Goal: Find specific page/section: Find specific page/section

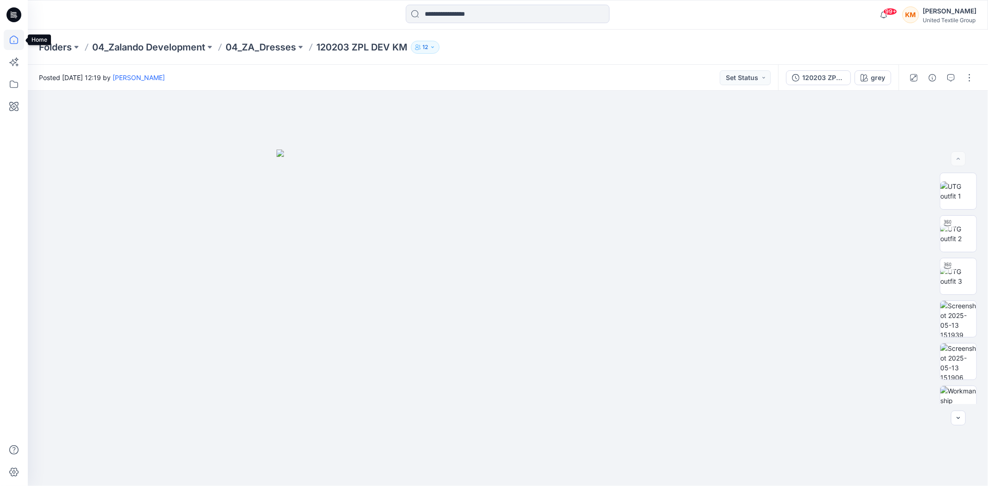
click at [15, 35] on icon at bounding box center [14, 40] width 20 height 20
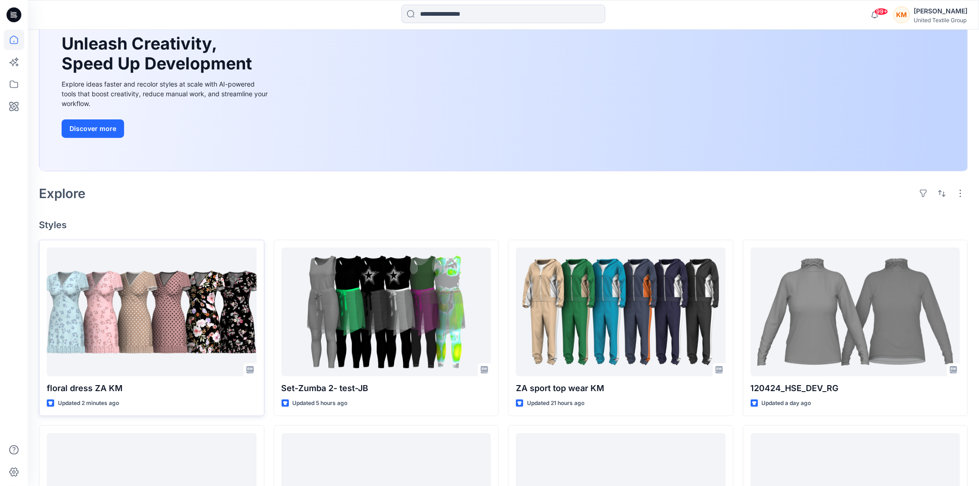
scroll to position [103, 0]
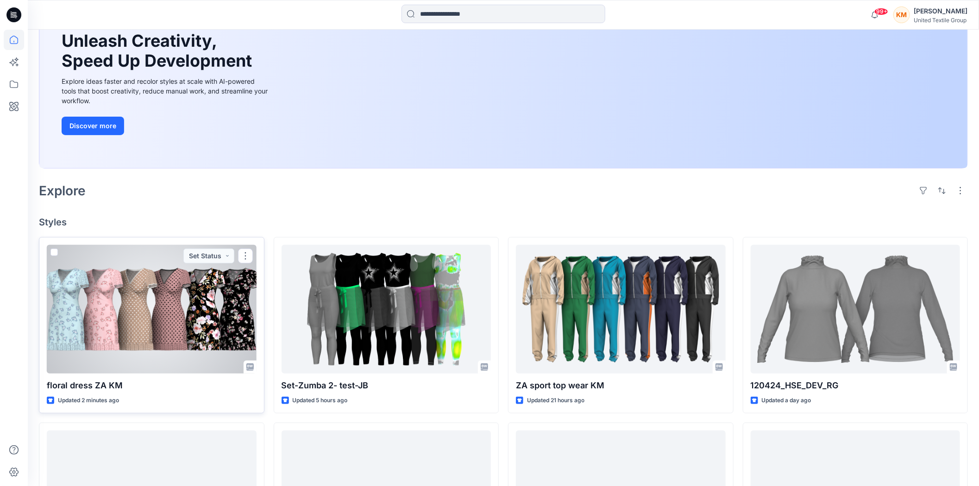
click at [171, 317] on div at bounding box center [152, 309] width 210 height 129
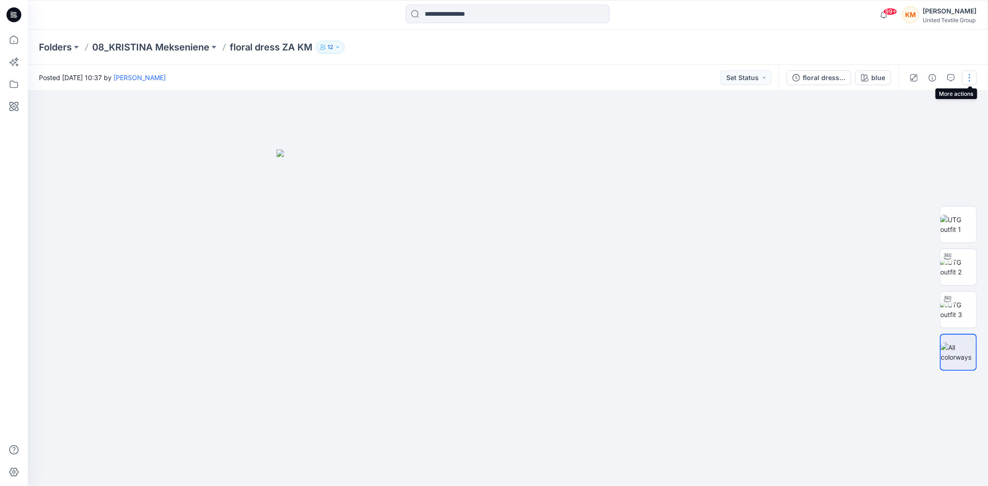
click at [973, 76] on button "button" at bounding box center [969, 77] width 15 height 15
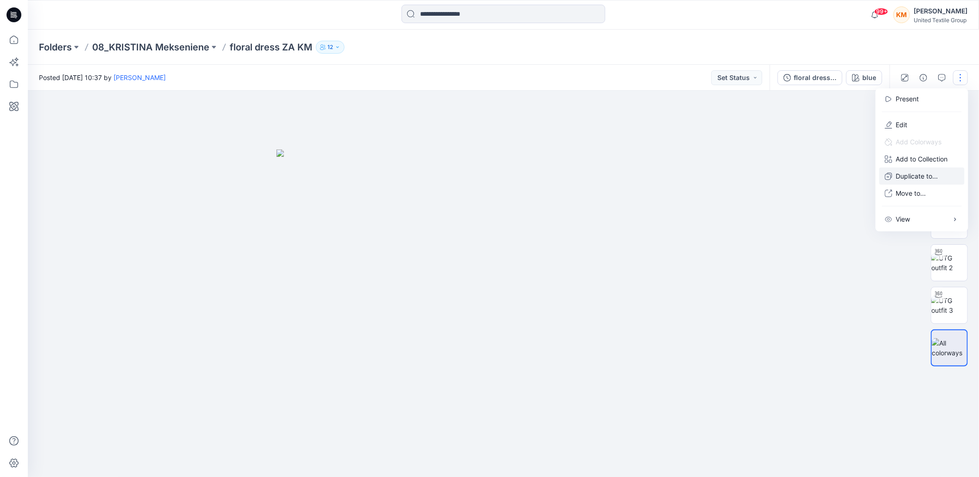
click at [920, 171] on p "Duplicate to..." at bounding box center [917, 176] width 42 height 10
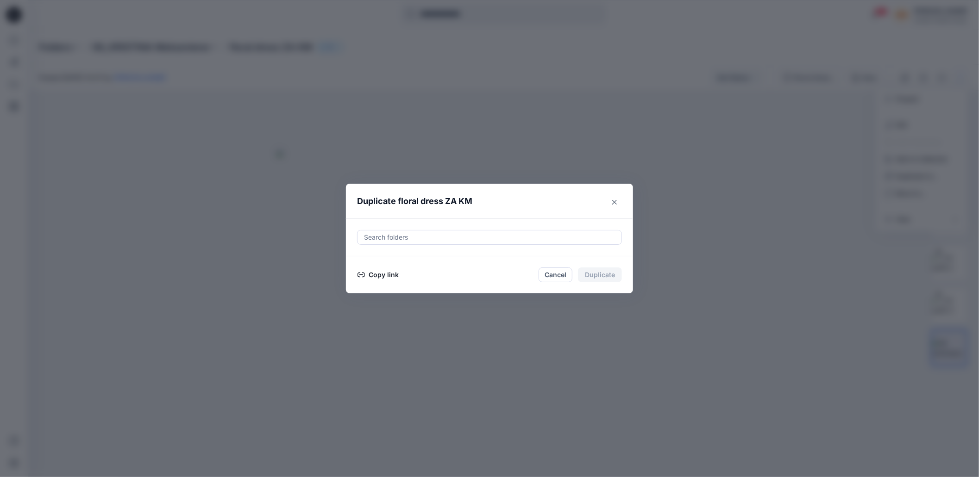
click at [387, 277] on button "Copy link" at bounding box center [378, 275] width 42 height 11
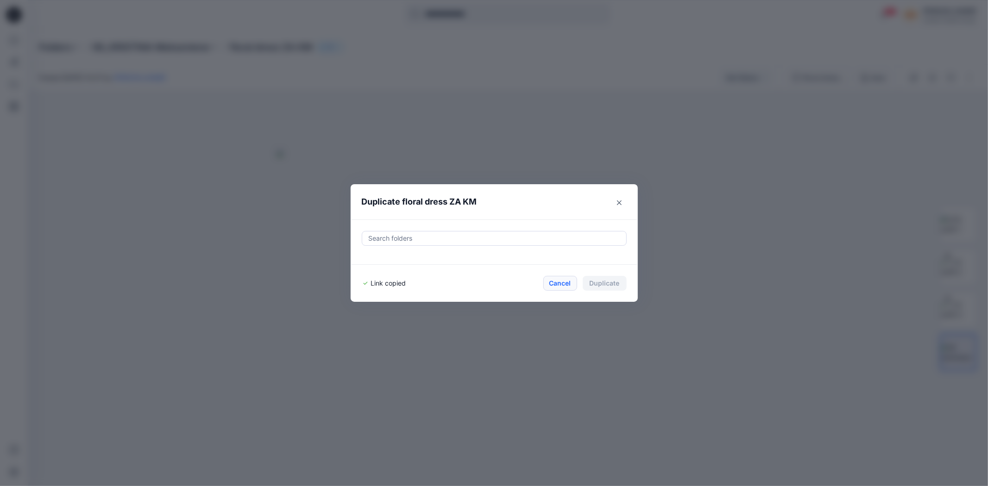
click at [568, 282] on button "Cancel" at bounding box center [560, 283] width 34 height 15
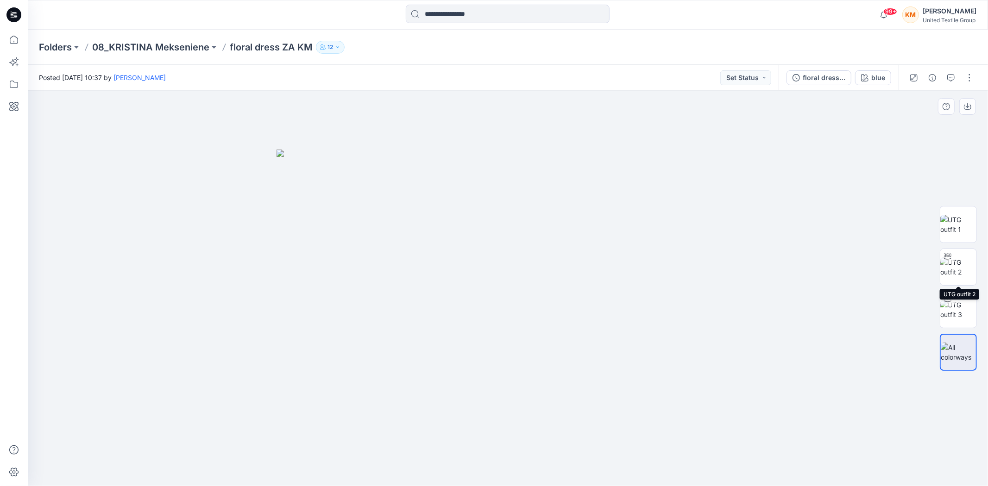
drag, startPoint x: 963, startPoint y: 264, endPoint x: 875, endPoint y: 295, distance: 93.1
click at [962, 264] on img at bounding box center [958, 266] width 36 height 19
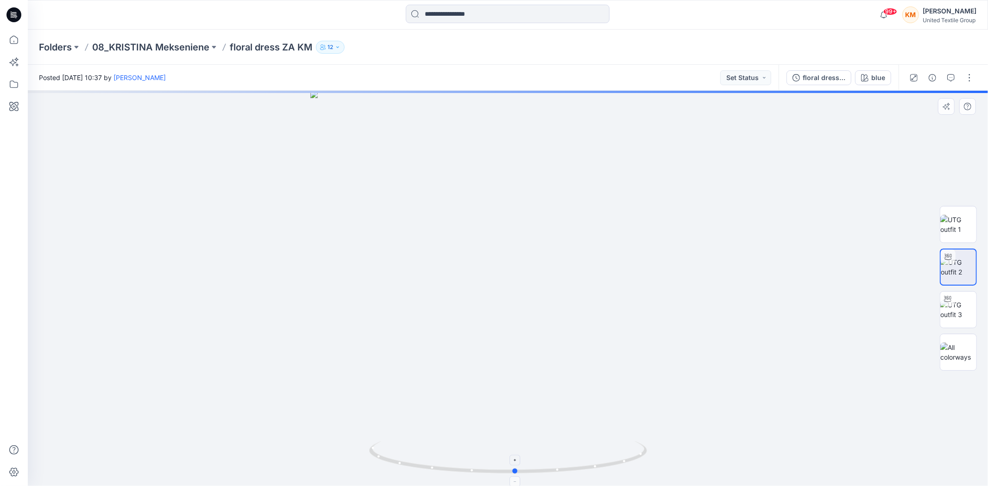
drag, startPoint x: 612, startPoint y: 465, endPoint x: 619, endPoint y: 456, distance: 12.2
click at [619, 456] on icon at bounding box center [509, 458] width 280 height 35
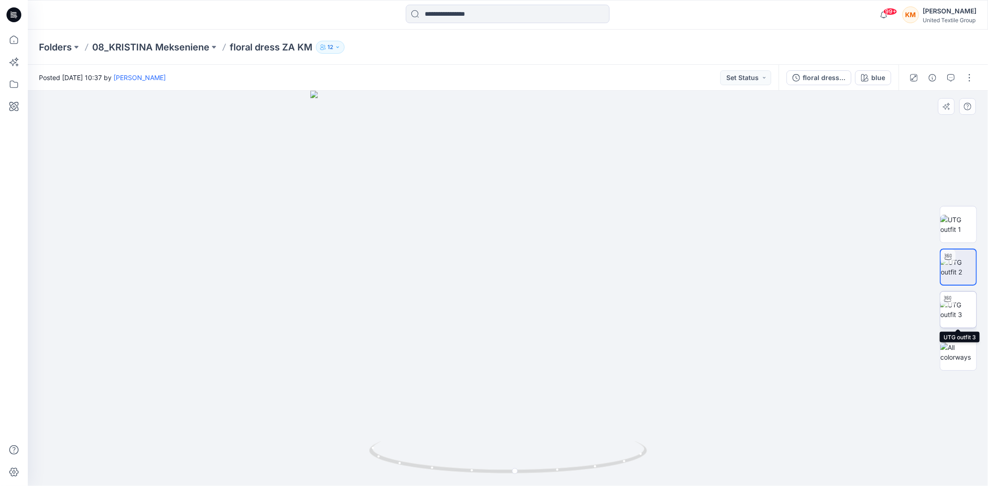
drag, startPoint x: 959, startPoint y: 306, endPoint x: 934, endPoint y: 305, distance: 25.5
click at [959, 305] on img at bounding box center [958, 309] width 36 height 19
drag, startPoint x: 621, startPoint y: 464, endPoint x: 618, endPoint y: 455, distance: 9.7
click at [618, 455] on icon at bounding box center [509, 458] width 280 height 35
drag, startPoint x: 542, startPoint y: 248, endPoint x: 552, endPoint y: 354, distance: 107.0
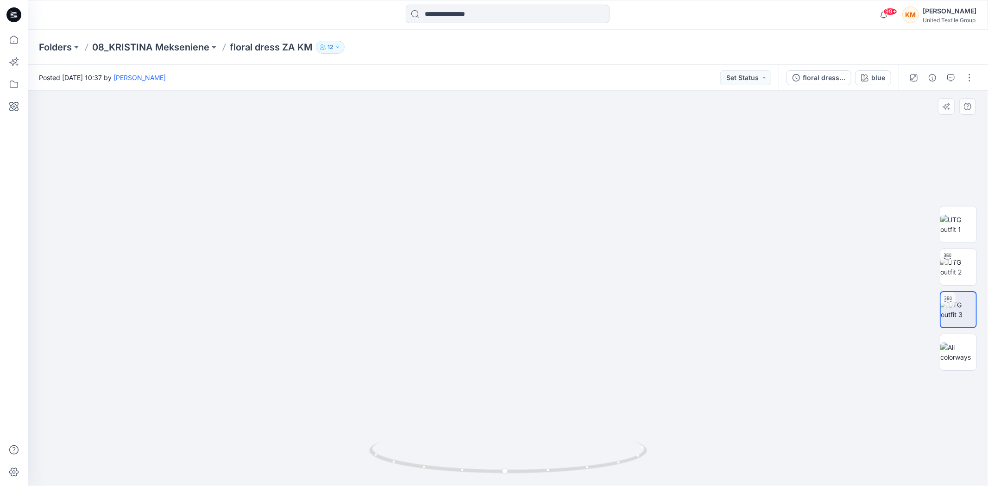
click at [552, 354] on img at bounding box center [507, 215] width 903 height 543
click at [871, 73] on button "blue" at bounding box center [873, 77] width 36 height 15
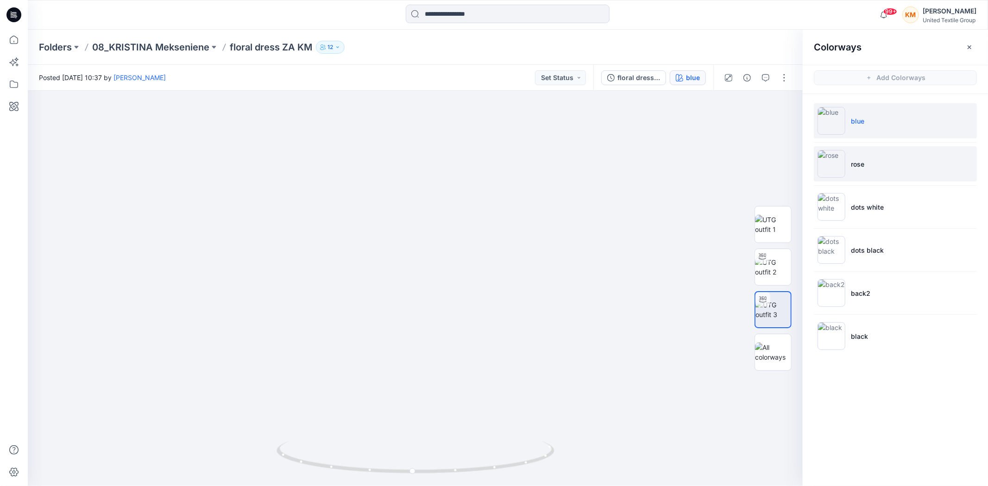
click at [836, 159] on img at bounding box center [831, 164] width 28 height 28
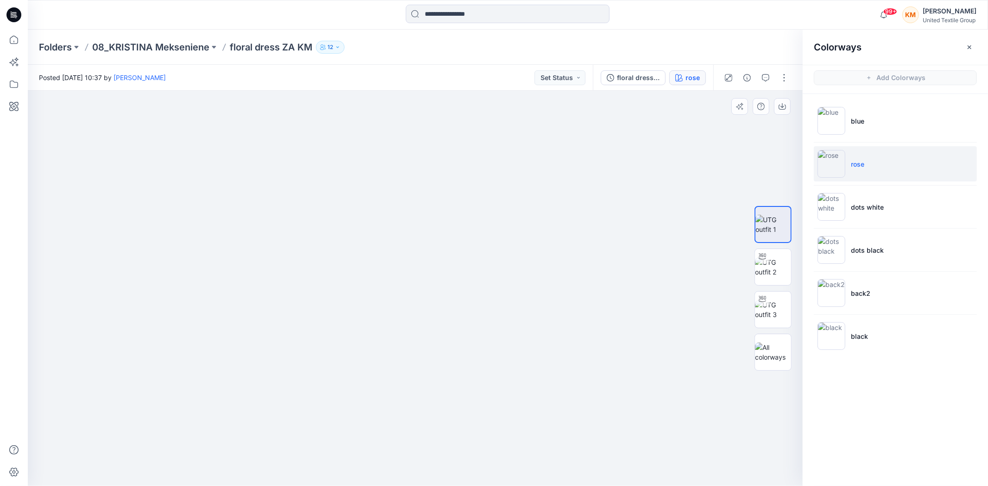
drag, startPoint x: 423, startPoint y: 198, endPoint x: 428, endPoint y: 312, distance: 114.5
click at [428, 312] on img at bounding box center [420, 184] width 1044 height 606
click at [769, 311] on img at bounding box center [773, 309] width 36 height 19
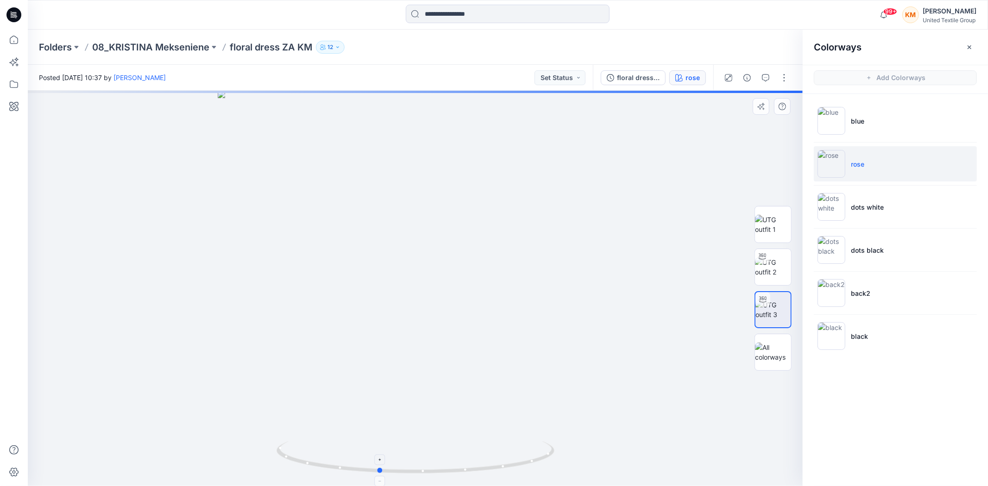
drag, startPoint x: 473, startPoint y: 474, endPoint x: 436, endPoint y: 473, distance: 37.5
click at [436, 473] on icon at bounding box center [416, 458] width 280 height 35
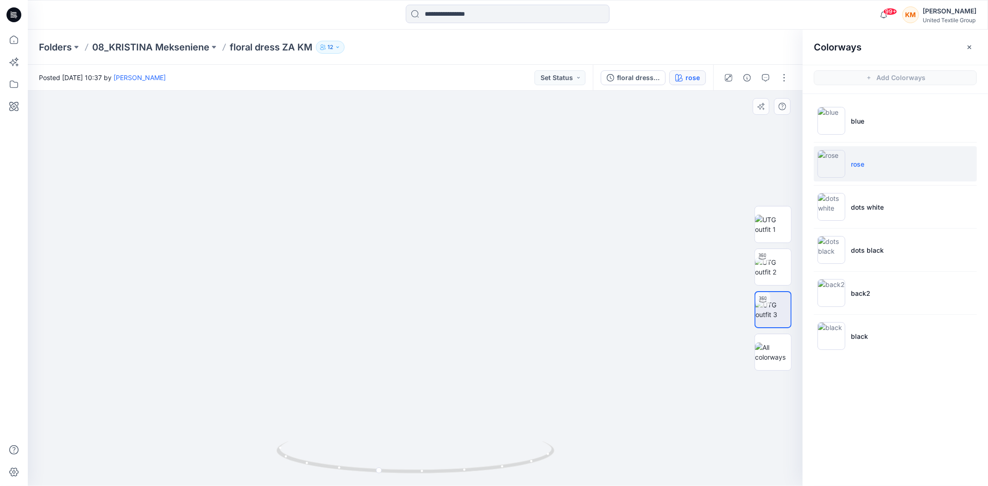
drag, startPoint x: 449, startPoint y: 163, endPoint x: 445, endPoint y: 242, distance: 79.3
click at [445, 242] on img at bounding box center [415, 234] width 768 height 503
drag, startPoint x: 497, startPoint y: 466, endPoint x: 644, endPoint y: 470, distance: 146.9
click at [554, 486] on html "99+ Notifications [PERSON_NAME] shared Set-Zumba 2- test-JB in 08_Jolanta Bizun…" at bounding box center [494, 243] width 988 height 486
click at [835, 202] on img at bounding box center [831, 207] width 28 height 28
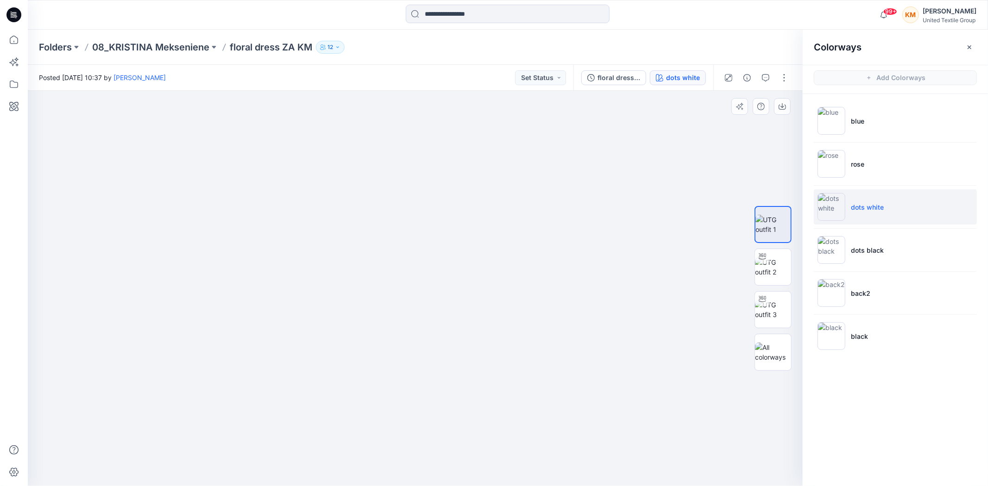
drag, startPoint x: 484, startPoint y: 188, endPoint x: 482, endPoint y: 271, distance: 82.9
click at [482, 271] on img at bounding box center [412, 189] width 963 height 596
click at [868, 247] on p "dots black" at bounding box center [867, 250] width 33 height 10
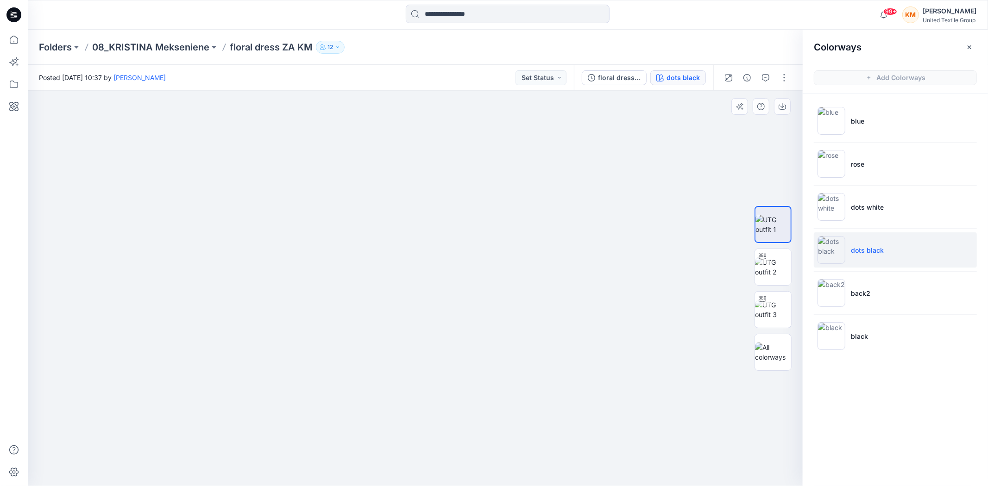
drag, startPoint x: 508, startPoint y: 232, endPoint x: 509, endPoint y: 265, distance: 32.9
click at [509, 265] on img at bounding box center [421, 196] width 882 height 580
click at [864, 295] on p "back2" at bounding box center [860, 293] width 19 height 10
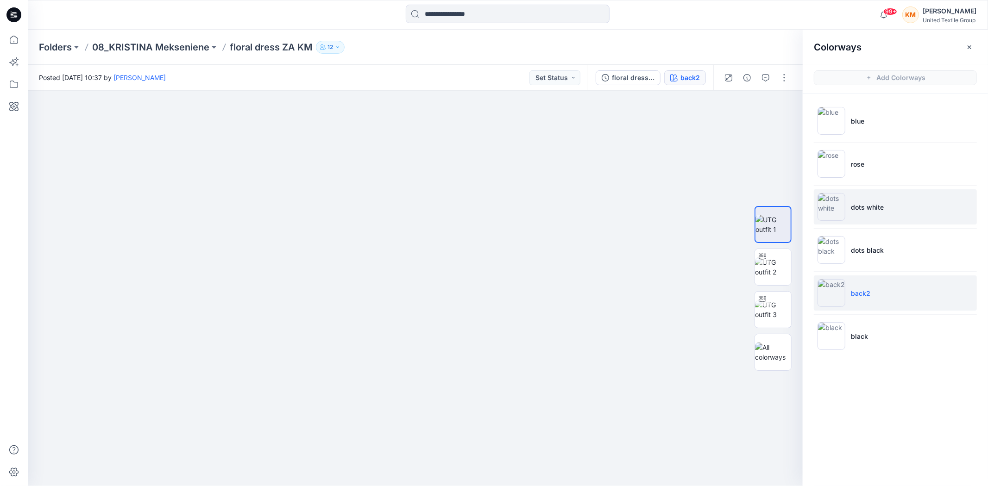
click at [831, 206] on img at bounding box center [831, 207] width 28 height 28
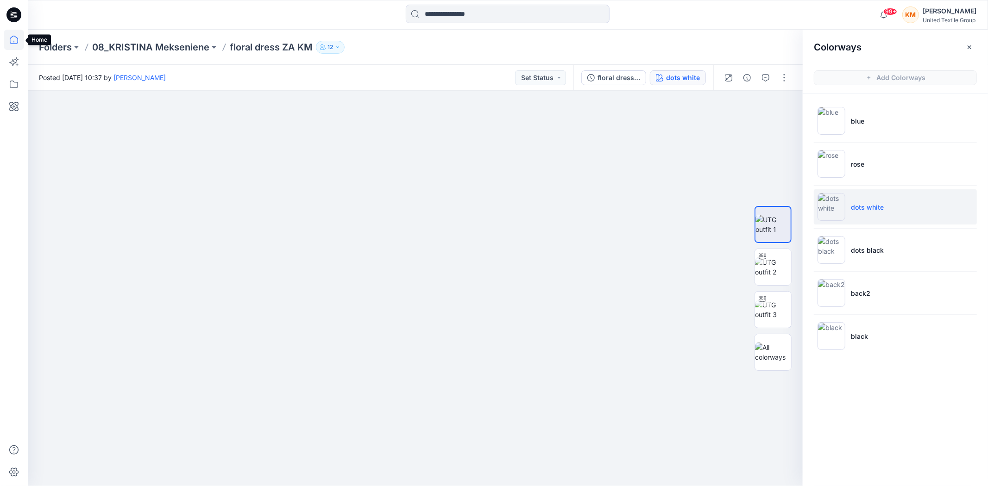
click at [16, 38] on icon at bounding box center [14, 40] width 8 height 8
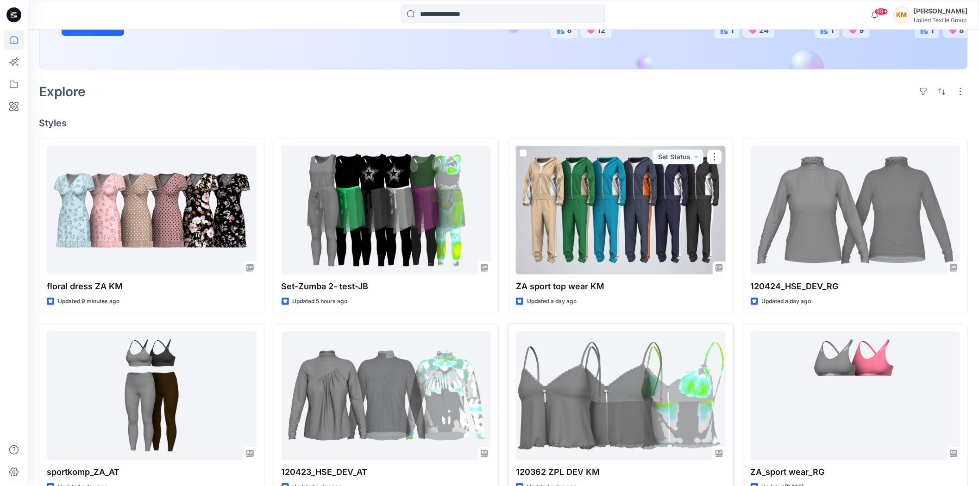
scroll to position [206, 0]
